Goal: Ask a question: Seek information or help from site administrators or community

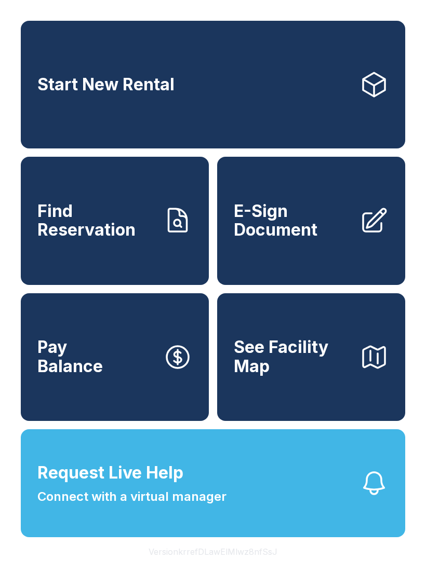
click at [243, 495] on button "Request Live Help Connect with a virtual manager" at bounding box center [213, 483] width 384 height 108
click at [218, 506] on span "Request Live Help Connect with a virtual manager" at bounding box center [131, 483] width 189 height 46
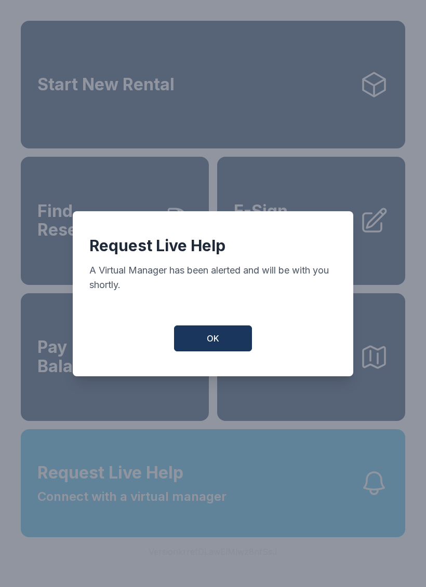
click at [223, 347] on button "OK" at bounding box center [213, 338] width 78 height 26
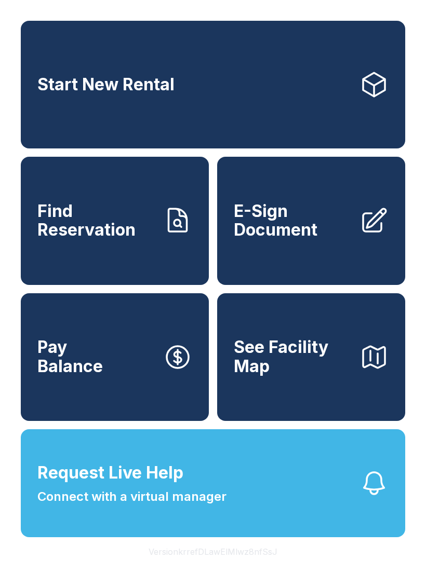
click at [372, 496] on icon "button" at bounding box center [373, 483] width 29 height 29
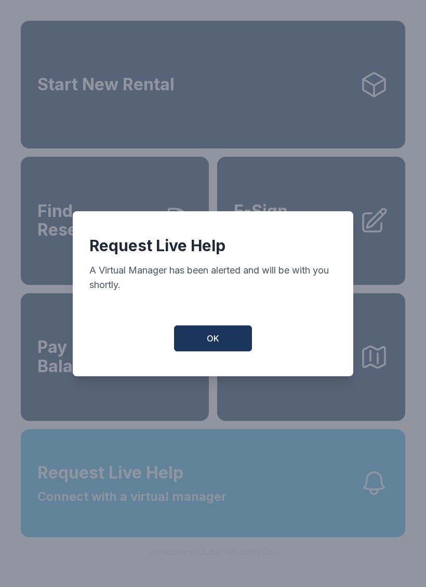
click at [214, 345] on span "OK" at bounding box center [213, 338] width 12 height 12
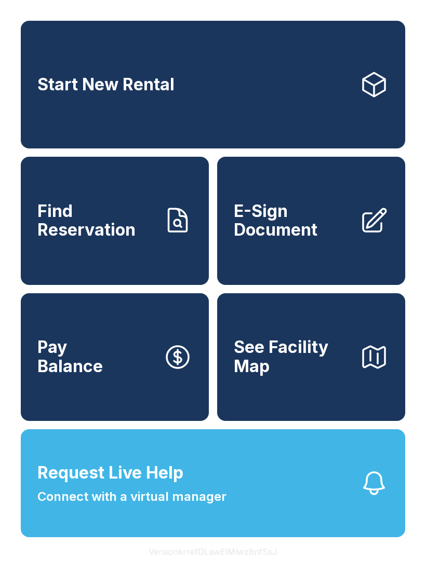
click at [215, 496] on span "Request Live Help Connect with a virtual manager" at bounding box center [131, 483] width 189 height 46
click at [277, 537] on button "Request Live Help Connect with a virtual manager" at bounding box center [213, 483] width 384 height 108
click at [345, 489] on button "Request Live Help Connect with a virtual manager" at bounding box center [213, 483] width 384 height 108
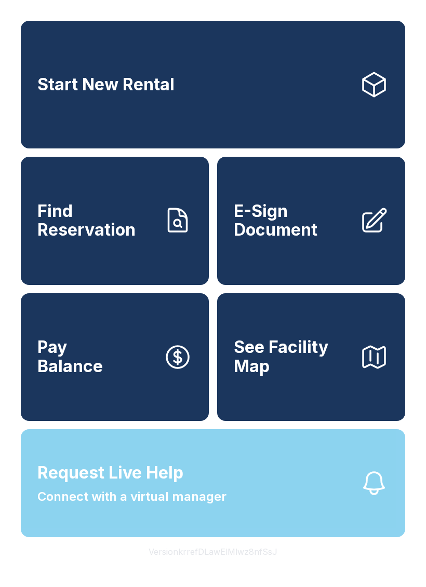
click at [361, 493] on button "Request Live Help Connect with a virtual manager" at bounding box center [213, 483] width 384 height 108
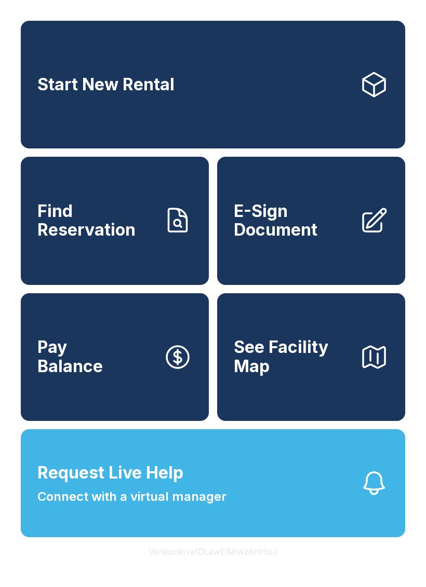
click at [367, 494] on icon "button" at bounding box center [374, 483] width 20 height 22
click at [380, 498] on icon "button" at bounding box center [373, 483] width 29 height 29
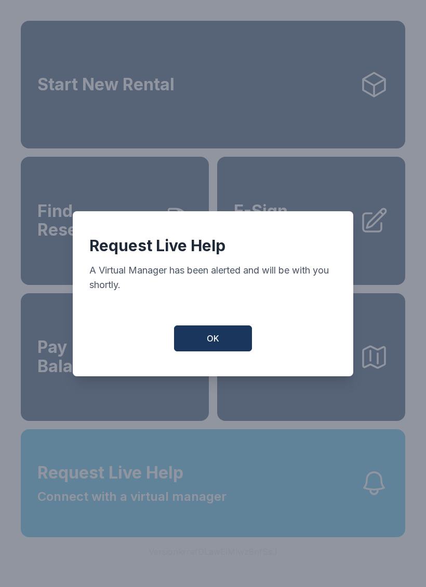
click at [222, 326] on div "Request Live Help A Virtual Manager has been alerted and will be with you short…" at bounding box center [213, 293] width 280 height 165
click at [221, 326] on div "Request Live Help A Virtual Manager has been alerted and will be with you short…" at bounding box center [213, 293] width 280 height 165
click at [221, 334] on button "OK" at bounding box center [213, 338] width 78 height 26
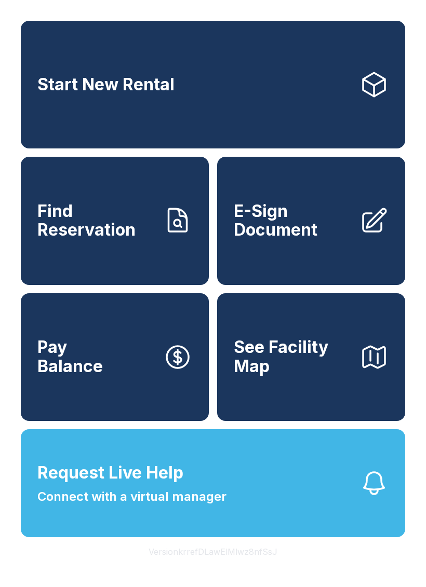
click at [225, 345] on button "See Facility Map" at bounding box center [311, 357] width 188 height 128
click at [352, 491] on button "Request Live Help Connect with a virtual manager" at bounding box center [213, 483] width 384 height 108
click at [355, 491] on button "Request Live Help Connect with a virtual manager" at bounding box center [213, 483] width 384 height 108
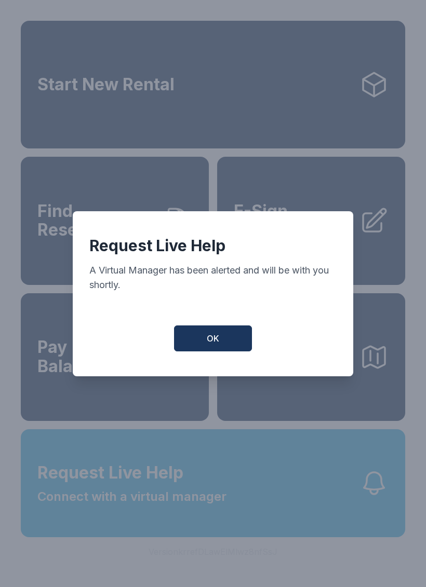
click at [216, 351] on button "OK" at bounding box center [213, 338] width 78 height 26
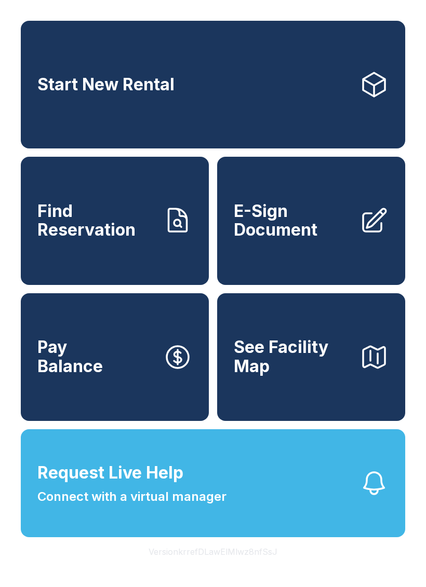
click at [342, 480] on button "Request Live Help Connect with a virtual manager" at bounding box center [213, 483] width 384 height 108
